Goal: Information Seeking & Learning: Understand process/instructions

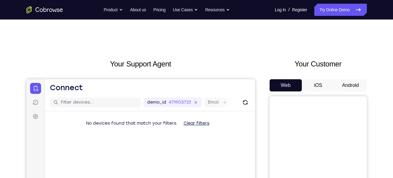
click at [348, 79] on button "Android" at bounding box center [350, 85] width 33 height 12
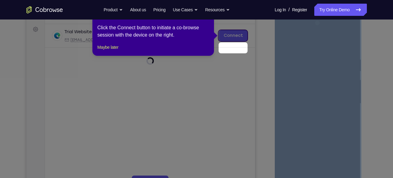
scroll to position [72, 0]
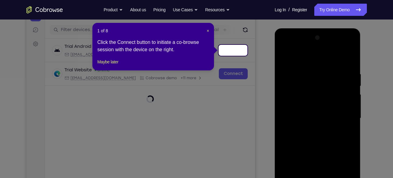
click at [206, 29] on header "1 of 8 ×" at bounding box center [153, 31] width 112 height 6
click at [210, 31] on div "1 of 8 × Click the Connect button to initiate a co-browse session with the devi…" at bounding box center [153, 46] width 122 height 47
click at [209, 31] on span "×" at bounding box center [208, 30] width 2 height 5
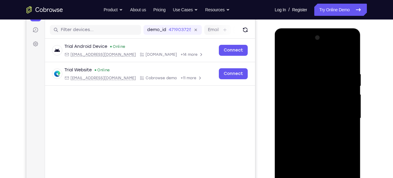
drag, startPoint x: 389, startPoint y: 6, endPoint x: 267, endPoint y: 47, distance: 129.5
click at [267, 47] on div "Your Support Agent Your Customer Web iOS Android" at bounding box center [196, 98] width 340 height 225
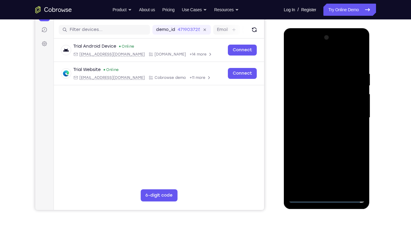
click at [326, 177] on div at bounding box center [326, 118] width 77 height 170
click at [328, 177] on div at bounding box center [326, 118] width 77 height 170
click at [348, 175] on div at bounding box center [326, 118] width 77 height 170
click at [311, 61] on div at bounding box center [326, 118] width 77 height 170
click at [357, 114] on div at bounding box center [326, 118] width 77 height 170
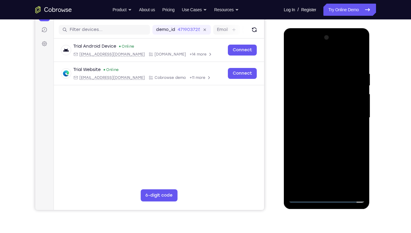
click at [319, 130] on div at bounding box center [326, 118] width 77 height 170
click at [314, 110] on div at bounding box center [326, 118] width 77 height 170
click at [309, 103] on div at bounding box center [326, 118] width 77 height 170
click at [323, 114] on div at bounding box center [326, 118] width 77 height 170
click at [327, 135] on div at bounding box center [326, 118] width 77 height 170
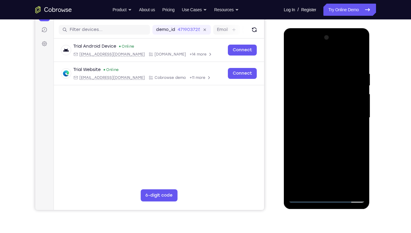
click at [332, 132] on div at bounding box center [326, 118] width 77 height 170
click at [332, 136] on div at bounding box center [326, 118] width 77 height 170
click at [358, 124] on div at bounding box center [326, 118] width 77 height 170
click at [360, 64] on div at bounding box center [326, 118] width 77 height 170
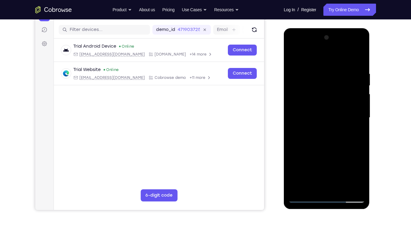
drag, startPoint x: 348, startPoint y: 148, endPoint x: 348, endPoint y: 98, distance: 49.5
click at [348, 98] on div at bounding box center [326, 118] width 77 height 170
drag, startPoint x: 344, startPoint y: 98, endPoint x: 351, endPoint y: 128, distance: 31.0
click at [351, 128] on div at bounding box center [326, 118] width 77 height 170
drag, startPoint x: 325, startPoint y: 84, endPoint x: 328, endPoint y: 139, distance: 55.1
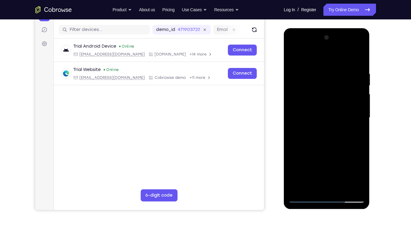
click at [328, 139] on div at bounding box center [326, 118] width 77 height 170
drag, startPoint x: 324, startPoint y: 63, endPoint x: 336, endPoint y: 118, distance: 55.9
click at [336, 118] on div at bounding box center [326, 118] width 77 height 170
drag, startPoint x: 339, startPoint y: 96, endPoint x: 348, endPoint y: 170, distance: 73.8
click at [348, 170] on div at bounding box center [326, 118] width 77 height 170
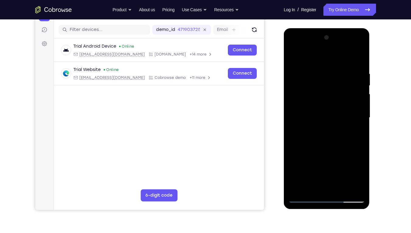
click at [320, 67] on div at bounding box center [326, 118] width 77 height 170
click at [332, 142] on div at bounding box center [326, 118] width 77 height 170
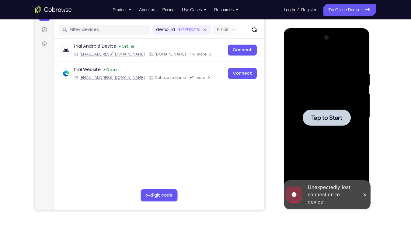
click at [332, 128] on div at bounding box center [326, 118] width 77 height 170
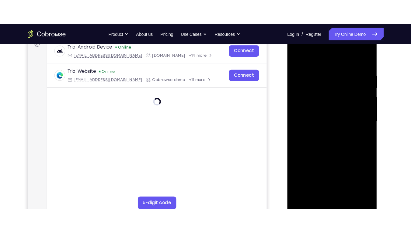
scroll to position [99, 0]
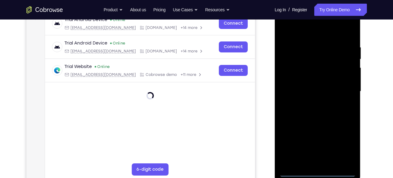
click at [319, 171] on div at bounding box center [317, 91] width 77 height 170
click at [340, 145] on div at bounding box center [317, 91] width 77 height 170
click at [316, 34] on div at bounding box center [317, 91] width 77 height 170
click at [344, 87] on div at bounding box center [317, 91] width 77 height 170
click at [311, 103] on div at bounding box center [317, 91] width 77 height 170
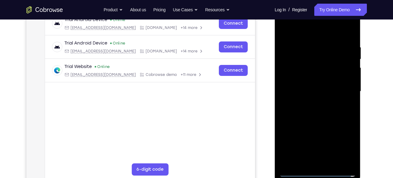
click at [314, 83] on div at bounding box center [317, 91] width 77 height 170
click at [306, 68] on div at bounding box center [317, 91] width 77 height 170
click at [308, 75] on div at bounding box center [317, 91] width 77 height 170
click at [348, 79] on div at bounding box center [317, 91] width 77 height 170
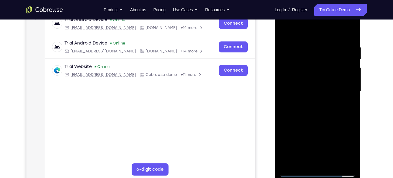
click at [323, 91] on div at bounding box center [317, 91] width 77 height 170
click at [320, 110] on div at bounding box center [317, 91] width 77 height 170
click at [328, 104] on div at bounding box center [317, 91] width 77 height 170
click at [346, 31] on div at bounding box center [317, 91] width 77 height 170
click at [321, 109] on div at bounding box center [317, 91] width 77 height 170
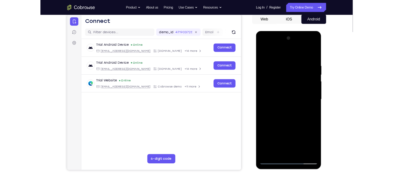
scroll to position [54, 0]
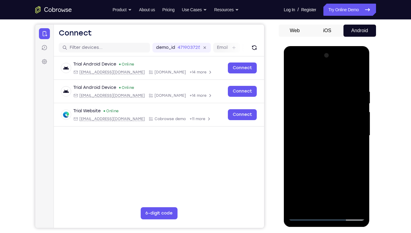
click at [329, 161] on div at bounding box center [326, 136] width 77 height 170
click at [320, 92] on div at bounding box center [326, 136] width 77 height 170
click at [296, 129] on div at bounding box center [326, 136] width 77 height 170
click at [361, 129] on div at bounding box center [326, 136] width 77 height 170
click at [359, 78] on div at bounding box center [326, 136] width 77 height 170
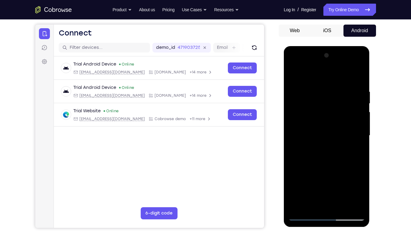
click at [359, 78] on div at bounding box center [326, 136] width 77 height 170
click at [359, 77] on div at bounding box center [326, 136] width 77 height 170
click at [350, 177] on div at bounding box center [326, 136] width 77 height 170
drag, startPoint x: 296, startPoint y: 159, endPoint x: 339, endPoint y: 161, distance: 42.6
click at [339, 161] on div at bounding box center [326, 136] width 77 height 170
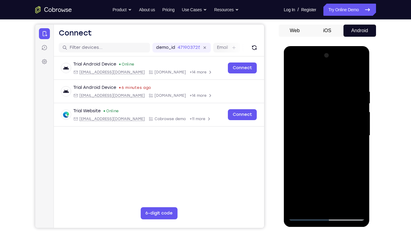
drag, startPoint x: 299, startPoint y: 149, endPoint x: 367, endPoint y: 154, distance: 68.9
click at [367, 154] on div at bounding box center [327, 136] width 86 height 181
drag, startPoint x: 302, startPoint y: 145, endPoint x: 363, endPoint y: 163, distance: 63.8
click at [363, 163] on div at bounding box center [326, 136] width 77 height 170
click at [295, 154] on div at bounding box center [326, 136] width 77 height 170
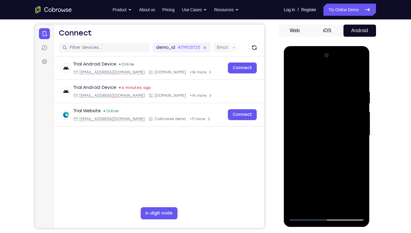
click at [337, 90] on div at bounding box center [326, 136] width 77 height 170
click at [292, 72] on div at bounding box center [326, 136] width 77 height 170
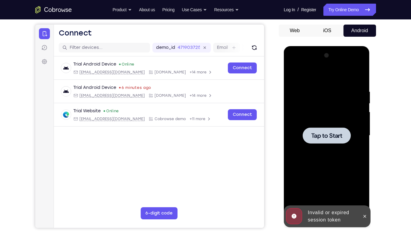
click at [338, 131] on div at bounding box center [326, 136] width 48 height 16
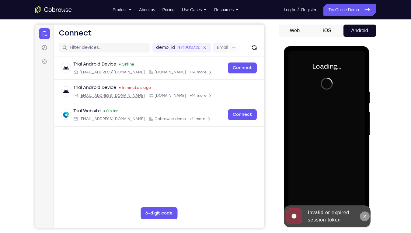
click at [363, 177] on icon at bounding box center [364, 216] width 5 height 5
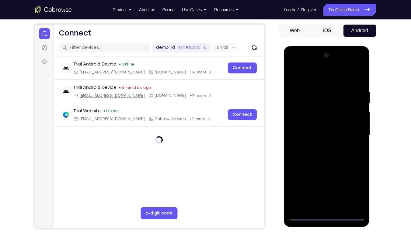
click at [330, 177] on div at bounding box center [326, 136] width 77 height 170
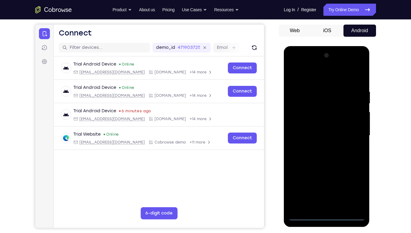
click at [350, 177] on div at bounding box center [326, 136] width 77 height 170
click at [315, 74] on div at bounding box center [326, 136] width 77 height 170
click at [353, 136] on div at bounding box center [326, 136] width 77 height 170
click at [321, 144] on div at bounding box center [326, 136] width 77 height 170
click at [337, 126] on div at bounding box center [326, 136] width 77 height 170
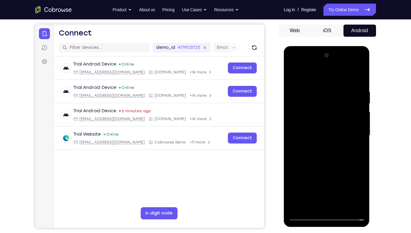
click at [325, 124] on div at bounding box center [326, 136] width 77 height 170
click at [355, 123] on div at bounding box center [326, 136] width 77 height 170
click at [330, 134] on div at bounding box center [326, 136] width 77 height 170
click at [330, 154] on div at bounding box center [326, 136] width 77 height 170
click at [330, 153] on div at bounding box center [326, 136] width 77 height 170
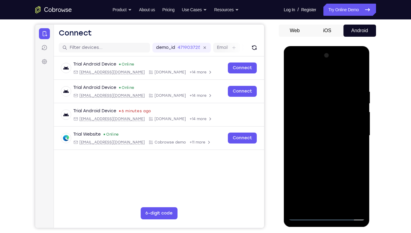
click at [339, 152] on div at bounding box center [326, 136] width 77 height 170
click at [313, 177] on div at bounding box center [326, 136] width 77 height 170
click at [319, 73] on div at bounding box center [326, 136] width 77 height 170
click at [296, 86] on div at bounding box center [326, 136] width 77 height 170
click at [350, 177] on div at bounding box center [326, 136] width 77 height 170
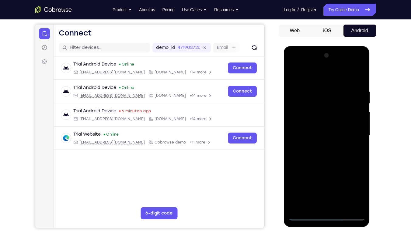
click at [356, 146] on div at bounding box center [326, 136] width 77 height 170
click at [358, 76] on div at bounding box center [326, 136] width 77 height 170
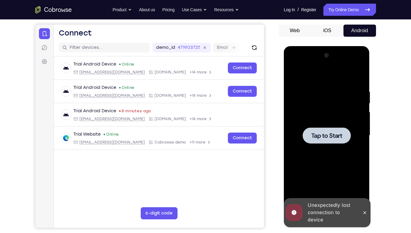
click at [336, 135] on span "Tap to Start" at bounding box center [326, 136] width 31 height 6
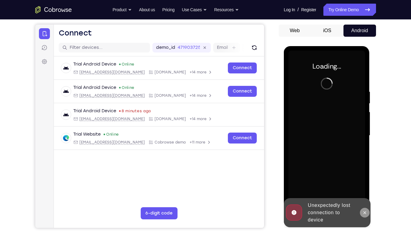
click at [364, 177] on icon at bounding box center [364, 213] width 5 height 5
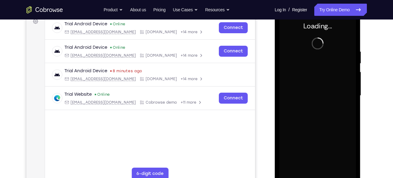
scroll to position [97, 0]
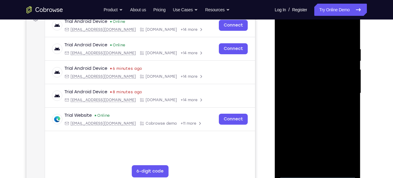
click at [320, 174] on div at bounding box center [317, 93] width 77 height 170
click at [348, 144] on div at bounding box center [317, 93] width 77 height 170
click at [312, 33] on div at bounding box center [317, 93] width 77 height 170
click at [346, 90] on div at bounding box center [317, 93] width 77 height 170
click at [311, 103] on div at bounding box center [317, 93] width 77 height 170
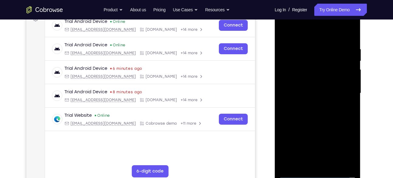
click at [294, 85] on div at bounding box center [317, 93] width 77 height 170
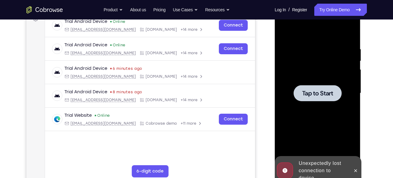
click at [311, 90] on span "Tap to Start" at bounding box center [317, 93] width 31 height 6
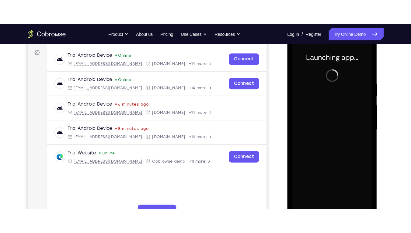
scroll to position [90, 0]
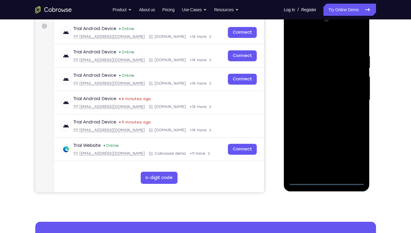
click at [326, 177] on div at bounding box center [326, 100] width 77 height 170
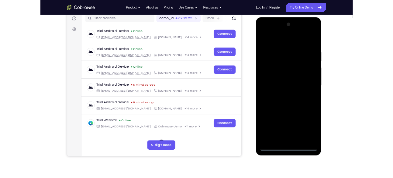
scroll to position [77, 0]
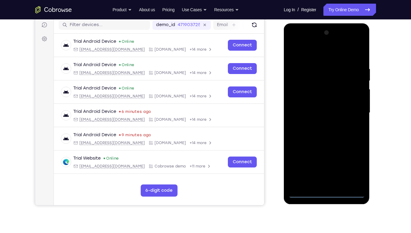
click at [352, 167] on div at bounding box center [326, 113] width 77 height 170
click at [321, 57] on div at bounding box center [326, 113] width 77 height 170
click at [350, 115] on div at bounding box center [326, 113] width 77 height 170
click at [353, 111] on div at bounding box center [326, 113] width 77 height 170
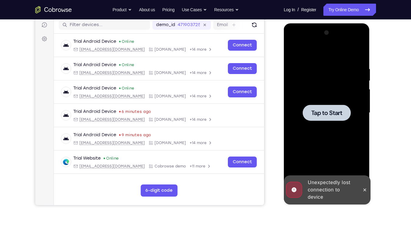
click at [346, 119] on div at bounding box center [326, 113] width 48 height 16
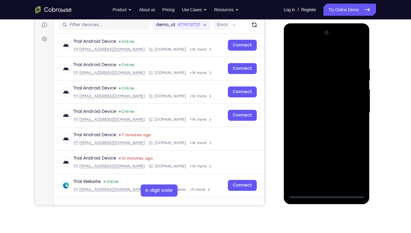
click at [325, 177] on div at bounding box center [326, 113] width 77 height 170
click at [354, 172] on div at bounding box center [326, 113] width 77 height 170
click at [312, 54] on div at bounding box center [326, 113] width 77 height 170
click at [351, 110] on div at bounding box center [326, 113] width 77 height 170
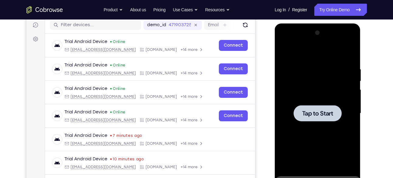
click at [333, 98] on div at bounding box center [317, 113] width 77 height 170
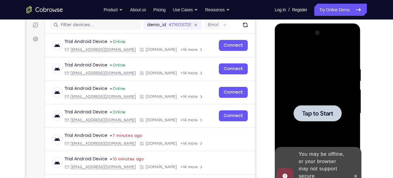
click at [323, 111] on span "Tap to Start" at bounding box center [317, 113] width 31 height 6
click at [313, 118] on div at bounding box center [318, 113] width 48 height 16
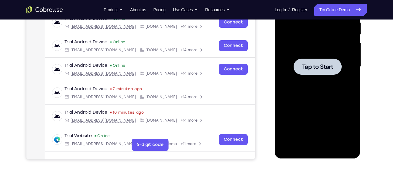
scroll to position [126, 0]
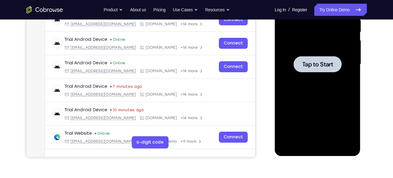
click at [328, 69] on div at bounding box center [318, 64] width 48 height 16
click at [310, 62] on span "Tap to Start" at bounding box center [317, 64] width 31 height 6
click at [313, 54] on div at bounding box center [317, 64] width 77 height 170
click at [282, 67] on div at bounding box center [317, 64] width 77 height 170
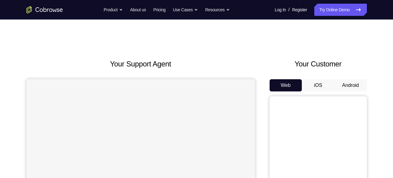
drag, startPoint x: 0, startPoint y: 0, endPoint x: 346, endPoint y: 82, distance: 355.2
click at [346, 82] on button "Android" at bounding box center [350, 85] width 33 height 12
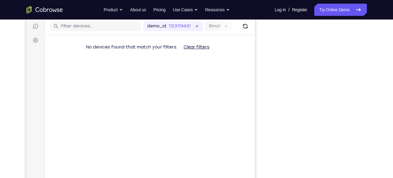
scroll to position [77, 0]
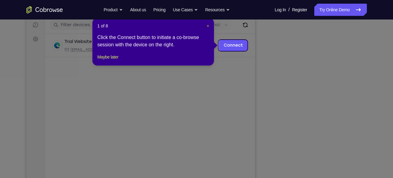
click at [208, 27] on span "×" at bounding box center [208, 25] width 2 height 5
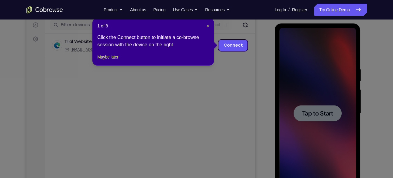
scroll to position [0, 0]
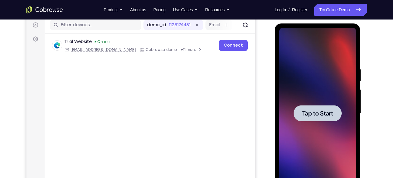
click at [340, 123] on div at bounding box center [317, 113] width 77 height 170
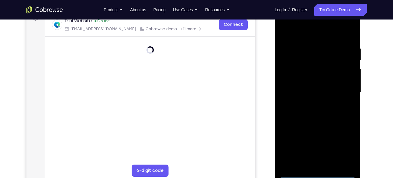
scroll to position [102, 0]
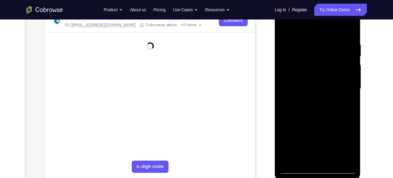
click at [322, 168] on div at bounding box center [317, 88] width 77 height 170
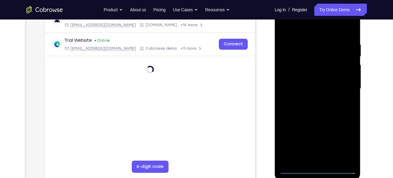
click at [318, 169] on div at bounding box center [317, 88] width 77 height 170
click at [342, 143] on div at bounding box center [317, 88] width 77 height 170
click at [323, 92] on div at bounding box center [317, 88] width 77 height 170
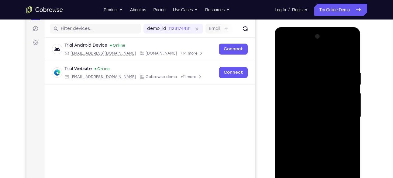
scroll to position [115, 0]
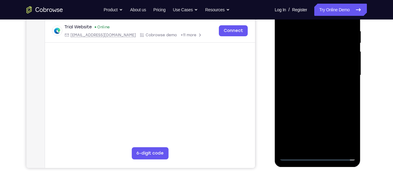
click at [345, 127] on div at bounding box center [317, 75] width 77 height 170
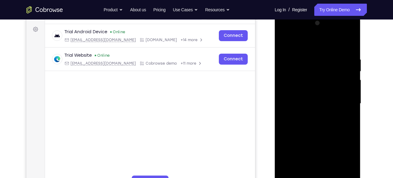
scroll to position [82, 0]
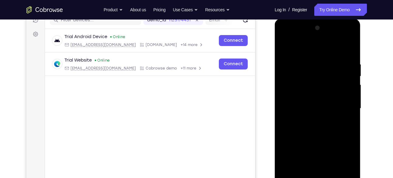
click at [321, 48] on div at bounding box center [317, 108] width 77 height 170
click at [343, 101] on div at bounding box center [317, 108] width 77 height 170
click at [313, 119] on div at bounding box center [317, 108] width 77 height 170
click at [309, 101] on div at bounding box center [317, 108] width 77 height 170
click at [304, 98] on div at bounding box center [317, 108] width 77 height 170
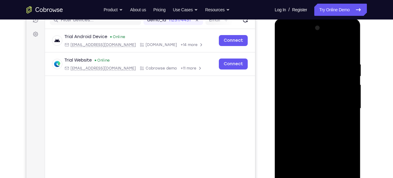
click at [347, 95] on div at bounding box center [317, 108] width 77 height 170
click at [320, 108] on div at bounding box center [317, 108] width 77 height 170
click at [309, 126] on div at bounding box center [317, 108] width 77 height 170
click at [316, 123] on div at bounding box center [317, 108] width 77 height 170
click at [350, 53] on div at bounding box center [317, 108] width 77 height 170
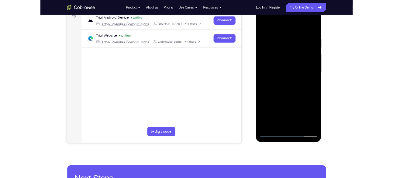
scroll to position [81, 0]
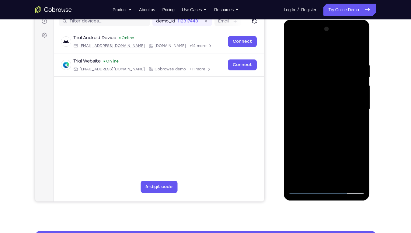
click at [357, 135] on div at bounding box center [326, 109] width 77 height 170
click at [300, 131] on div at bounding box center [326, 109] width 77 height 170
click at [359, 48] on div at bounding box center [326, 109] width 77 height 170
click at [357, 177] on div at bounding box center [326, 109] width 77 height 170
click at [309, 105] on div at bounding box center [326, 109] width 77 height 170
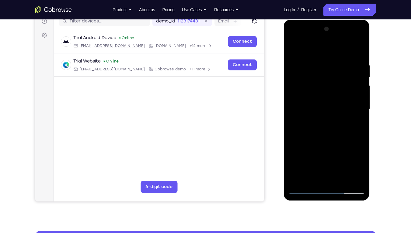
click at [357, 99] on div at bounding box center [326, 109] width 77 height 170
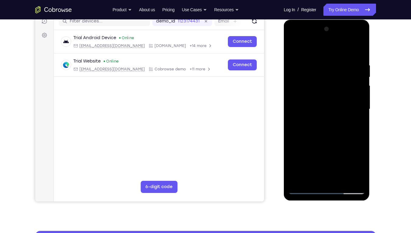
click at [357, 99] on div at bounding box center [326, 109] width 77 height 170
click at [299, 168] on div at bounding box center [326, 109] width 77 height 170
click at [297, 71] on div at bounding box center [326, 109] width 77 height 170
click at [294, 91] on div at bounding box center [326, 109] width 77 height 170
click at [362, 103] on div at bounding box center [326, 109] width 77 height 170
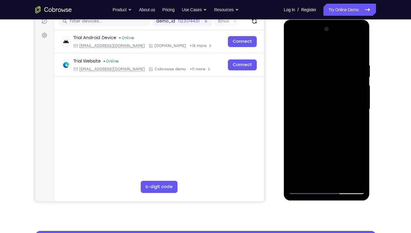
click at [298, 108] on div at bounding box center [326, 109] width 77 height 170
click at [293, 100] on div at bounding box center [326, 109] width 77 height 170
